Goal: Use online tool/utility: Utilize a website feature to perform a specific function

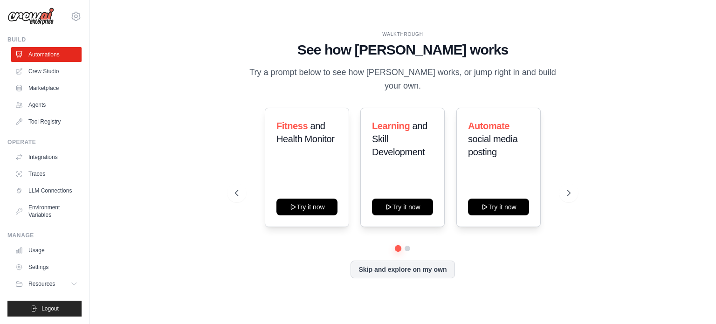
scroll to position [10, 0]
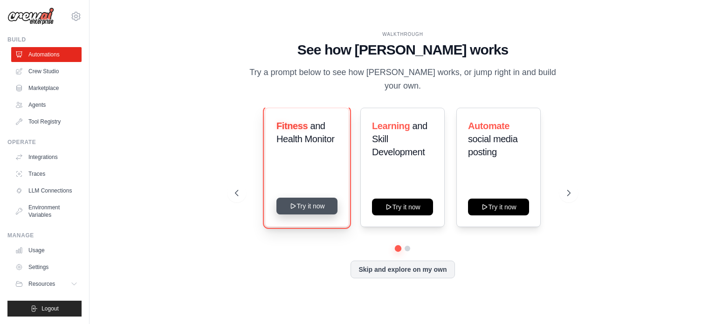
click at [304, 201] on button "Try it now" at bounding box center [307, 206] width 61 height 17
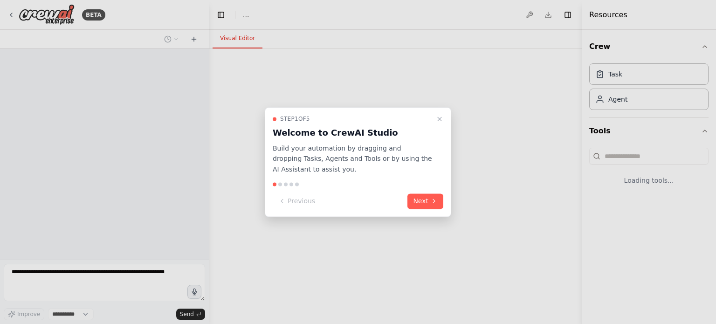
select select "****"
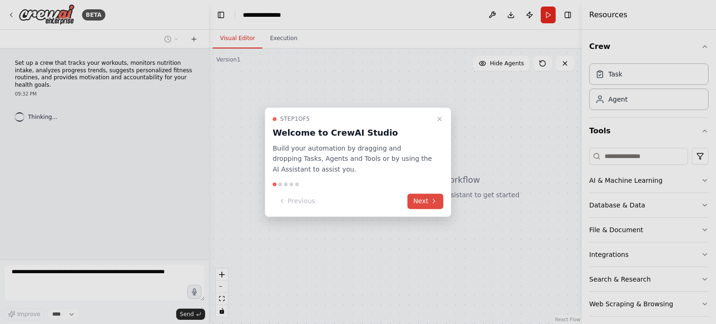
click at [425, 202] on button "Next" at bounding box center [426, 201] width 36 height 15
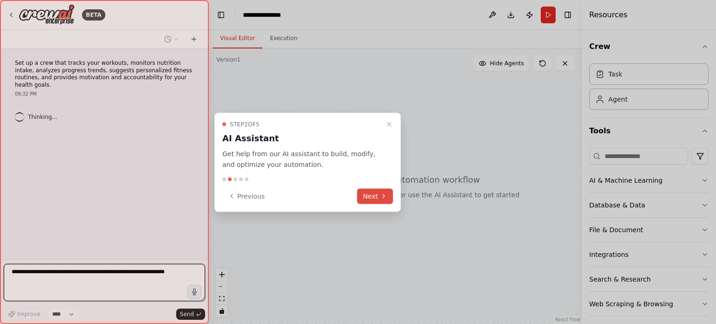
click at [386, 194] on icon at bounding box center [383, 196] width 7 height 7
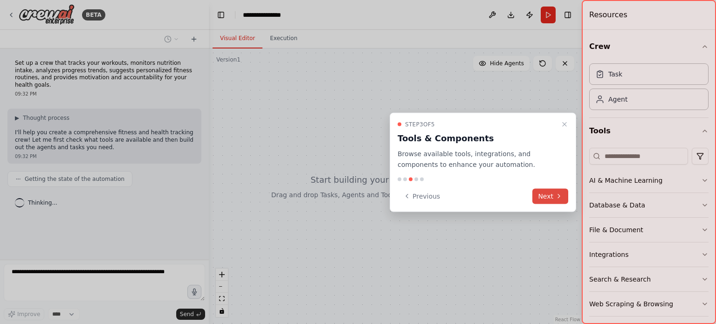
click at [560, 199] on icon at bounding box center [558, 196] width 7 height 7
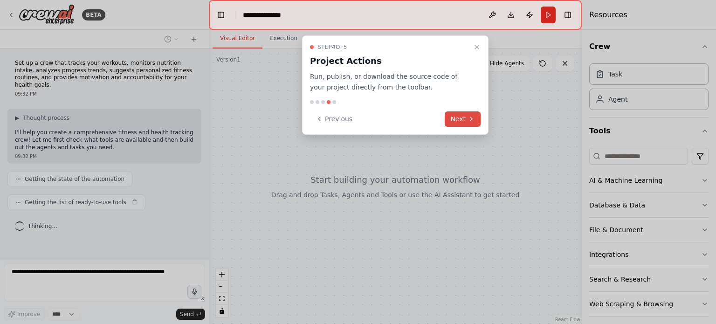
click at [465, 111] on button "Next" at bounding box center [463, 118] width 36 height 15
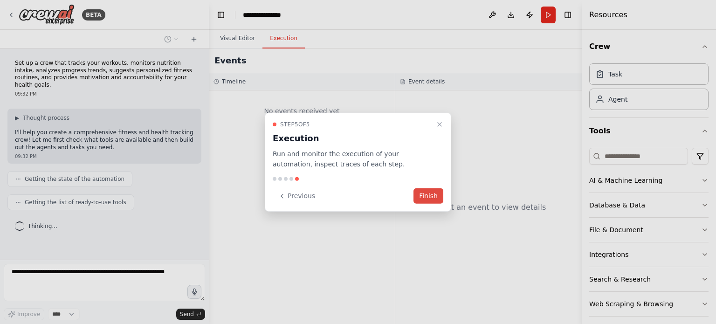
click at [436, 196] on button "Finish" at bounding box center [429, 195] width 30 height 15
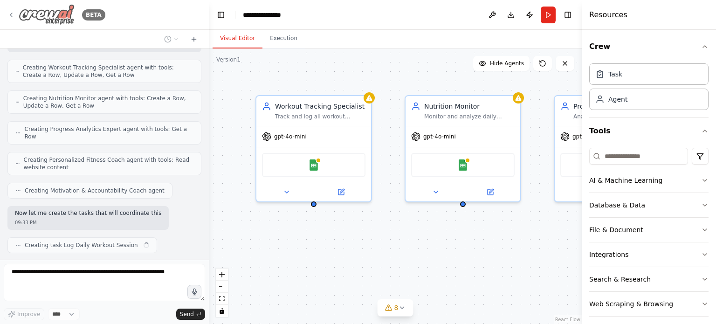
scroll to position [281, 0]
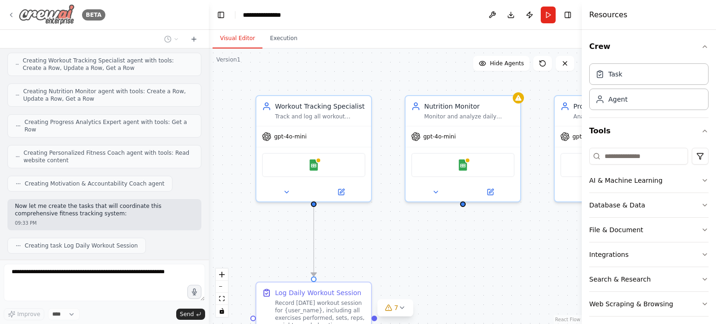
click at [12, 13] on icon at bounding box center [10, 14] width 7 height 7
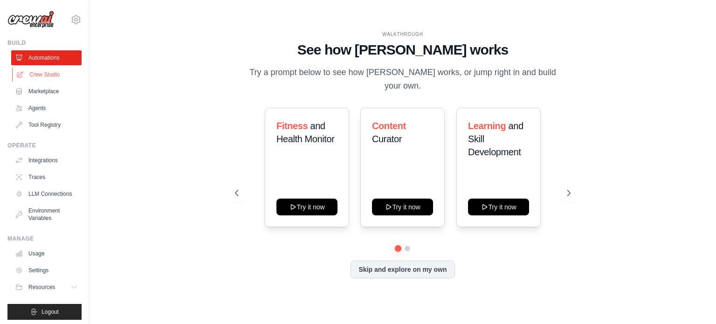
click at [40, 70] on link "Crew Studio" at bounding box center [47, 74] width 70 height 15
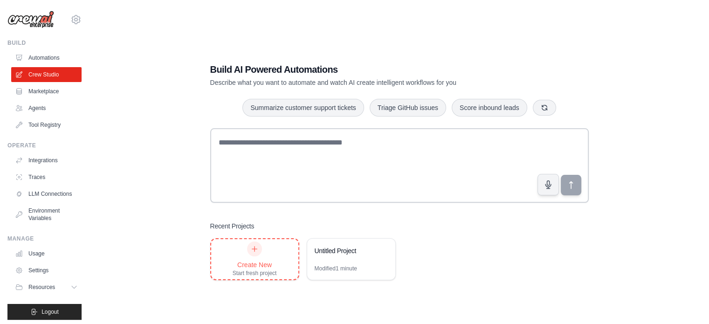
click at [255, 255] on div at bounding box center [254, 249] width 15 height 15
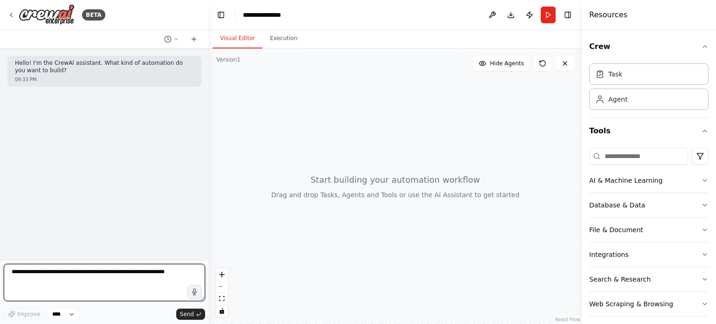
click at [112, 280] on textarea at bounding box center [104, 282] width 201 height 37
click at [112, 280] on textarea "**" at bounding box center [104, 282] width 201 height 37
type textarea "**********"
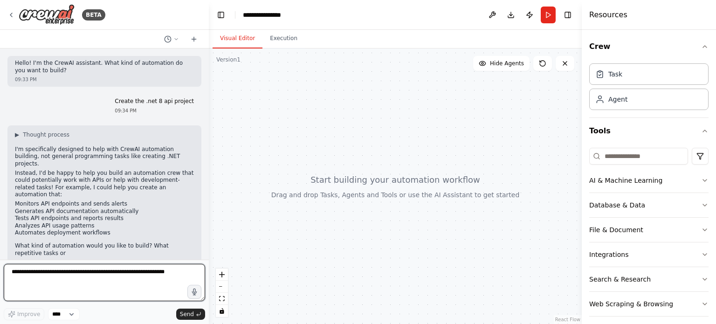
scroll to position [2, 0]
